Goal: Find specific page/section: Find specific page/section

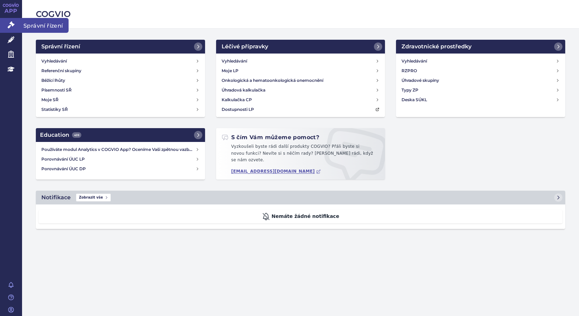
click at [6, 24] on link "Správní řízení" at bounding box center [11, 25] width 22 height 14
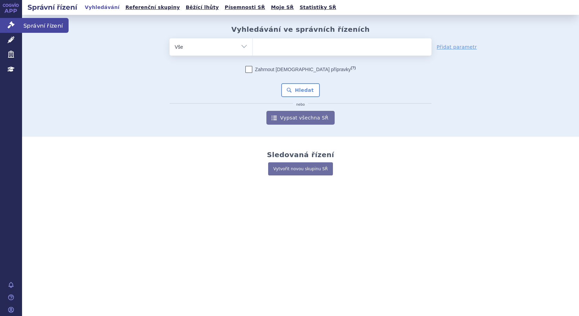
click at [10, 24] on icon at bounding box center [11, 24] width 7 height 7
click at [244, 45] on select "Vše Spisová značka Typ SŘ Přípravek/SUKL kód Účastník/Držitel" at bounding box center [211, 46] width 83 height 16
click at [243, 45] on select "Vše Spisová značka Typ SŘ Přípravek/SUKL kód Účastník/Držitel" at bounding box center [211, 46] width 83 height 16
click at [243, 46] on select "Vše Spisová značka Typ SŘ Přípravek/SUKL kód Účastník/Držitel" at bounding box center [211, 46] width 83 height 16
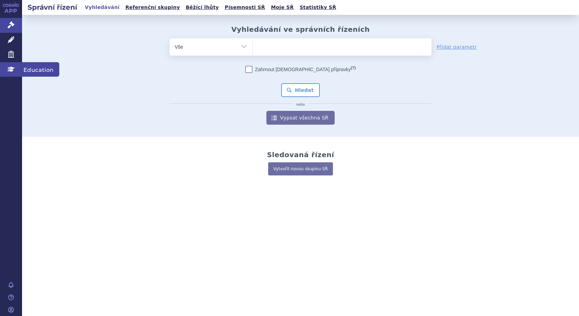
click at [10, 71] on icon at bounding box center [11, 69] width 7 height 5
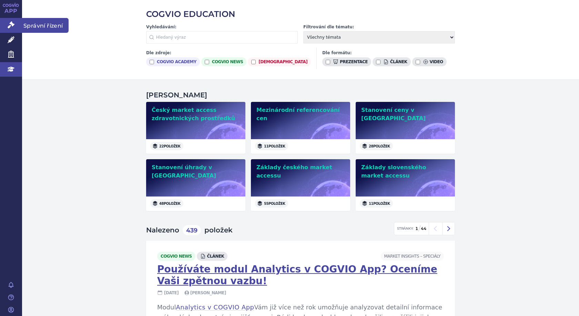
click at [10, 23] on icon at bounding box center [11, 24] width 7 height 7
